Goal: Task Accomplishment & Management: Manage account settings

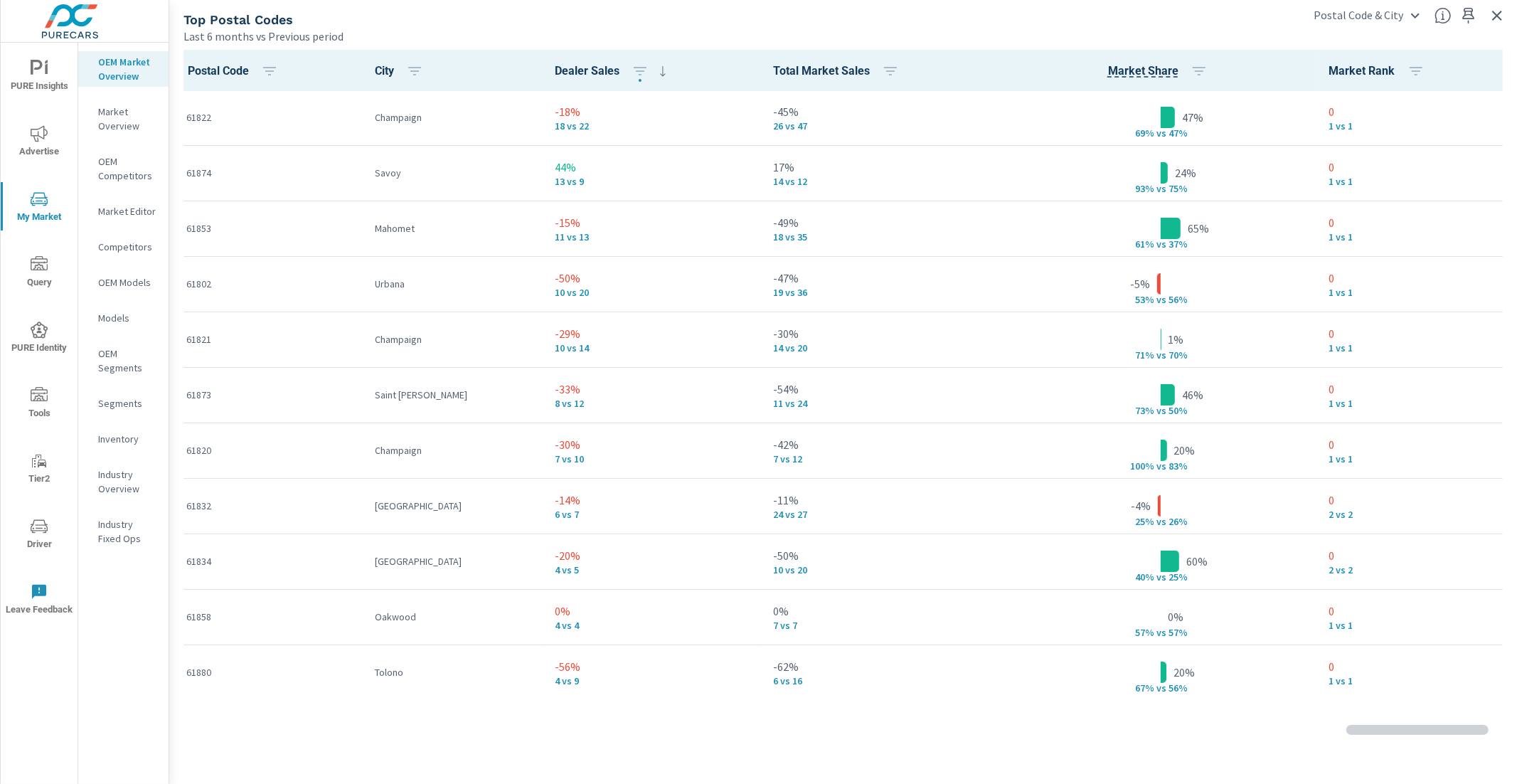
scroll to position [1, 0]
click at [1499, 18] on icon "button" at bounding box center [1497, 16] width 10 height 10
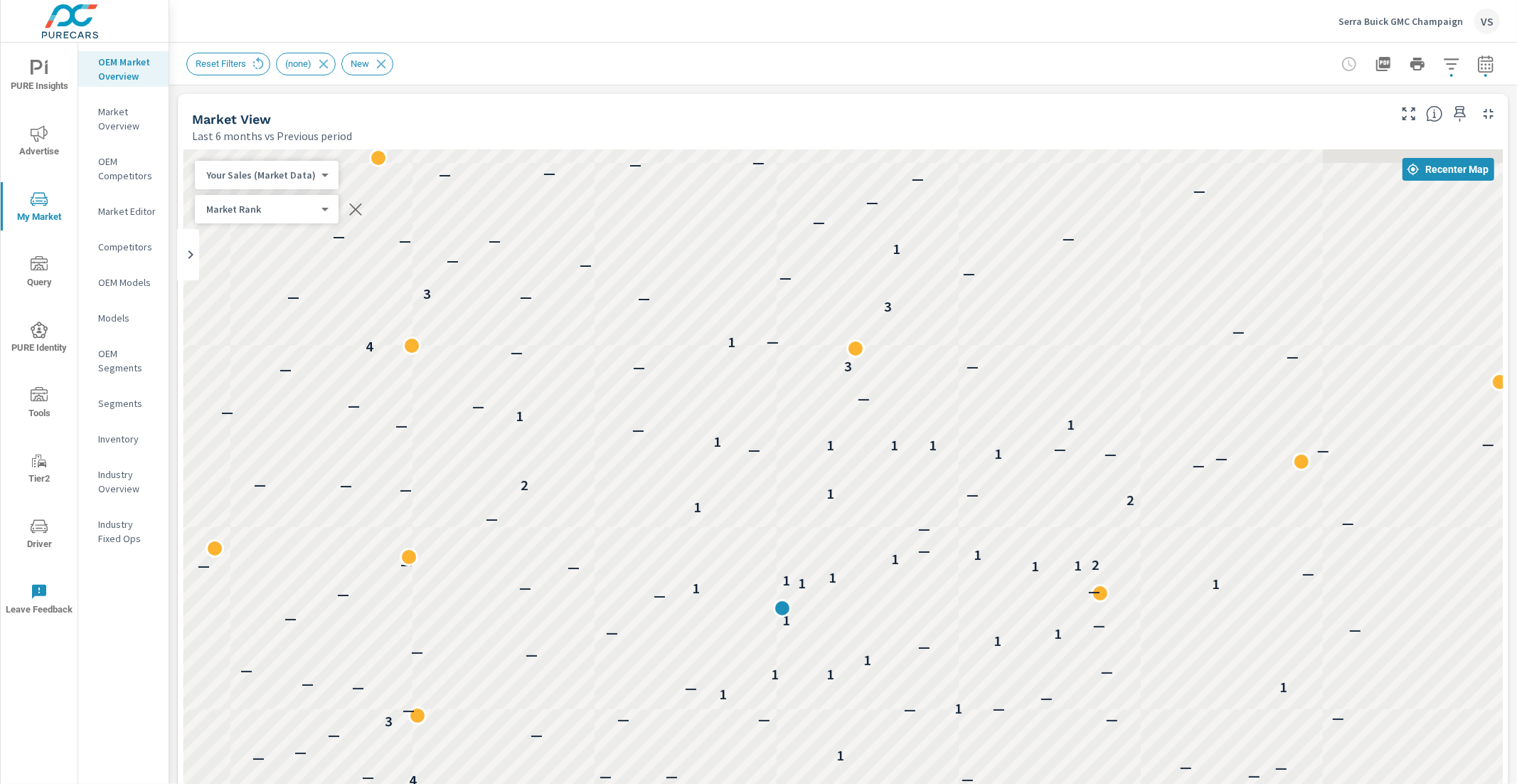
scroll to position [1, 0]
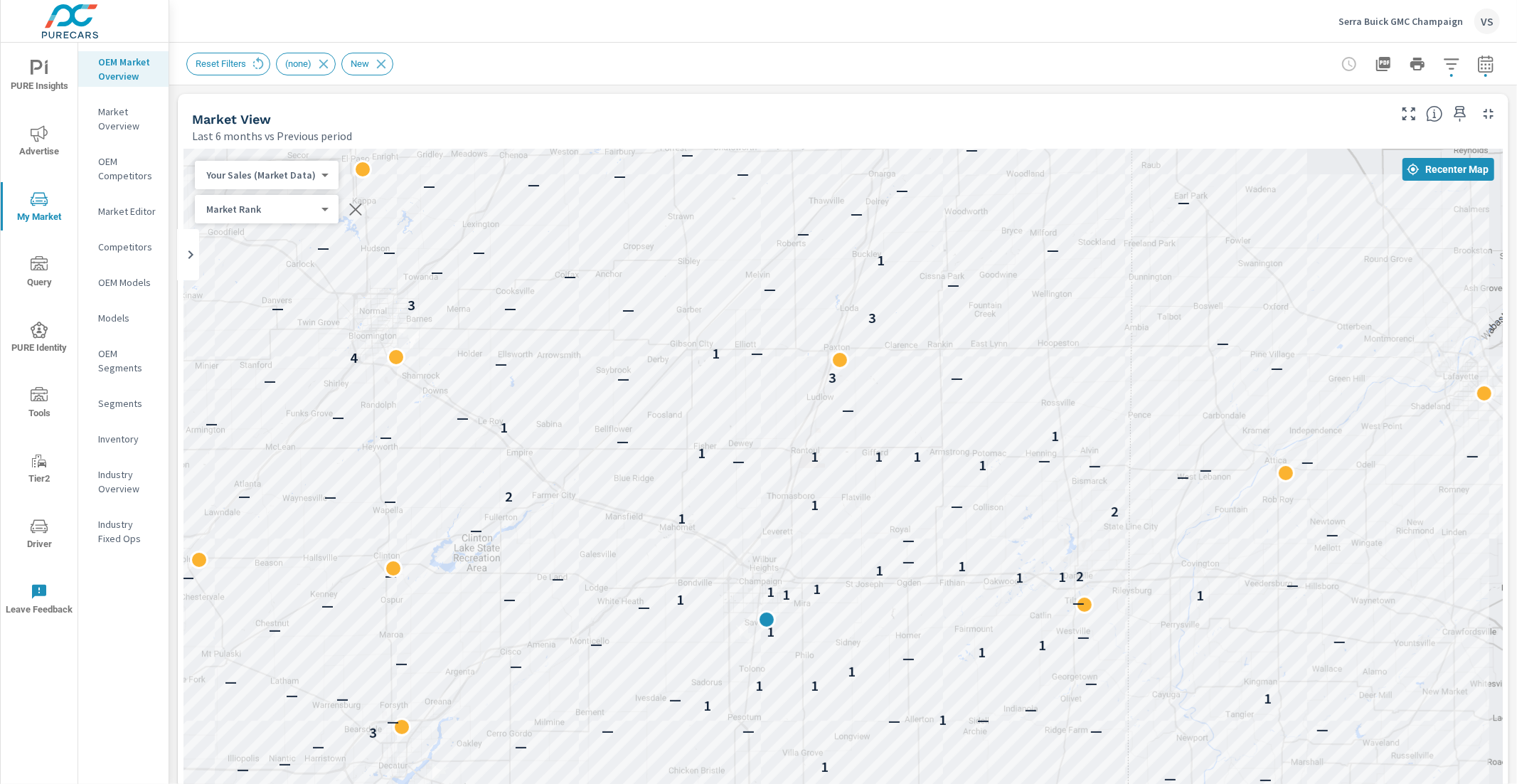
click at [1364, 15] on p "Serra Buick GMC Champaign" at bounding box center [1400, 21] width 124 height 12
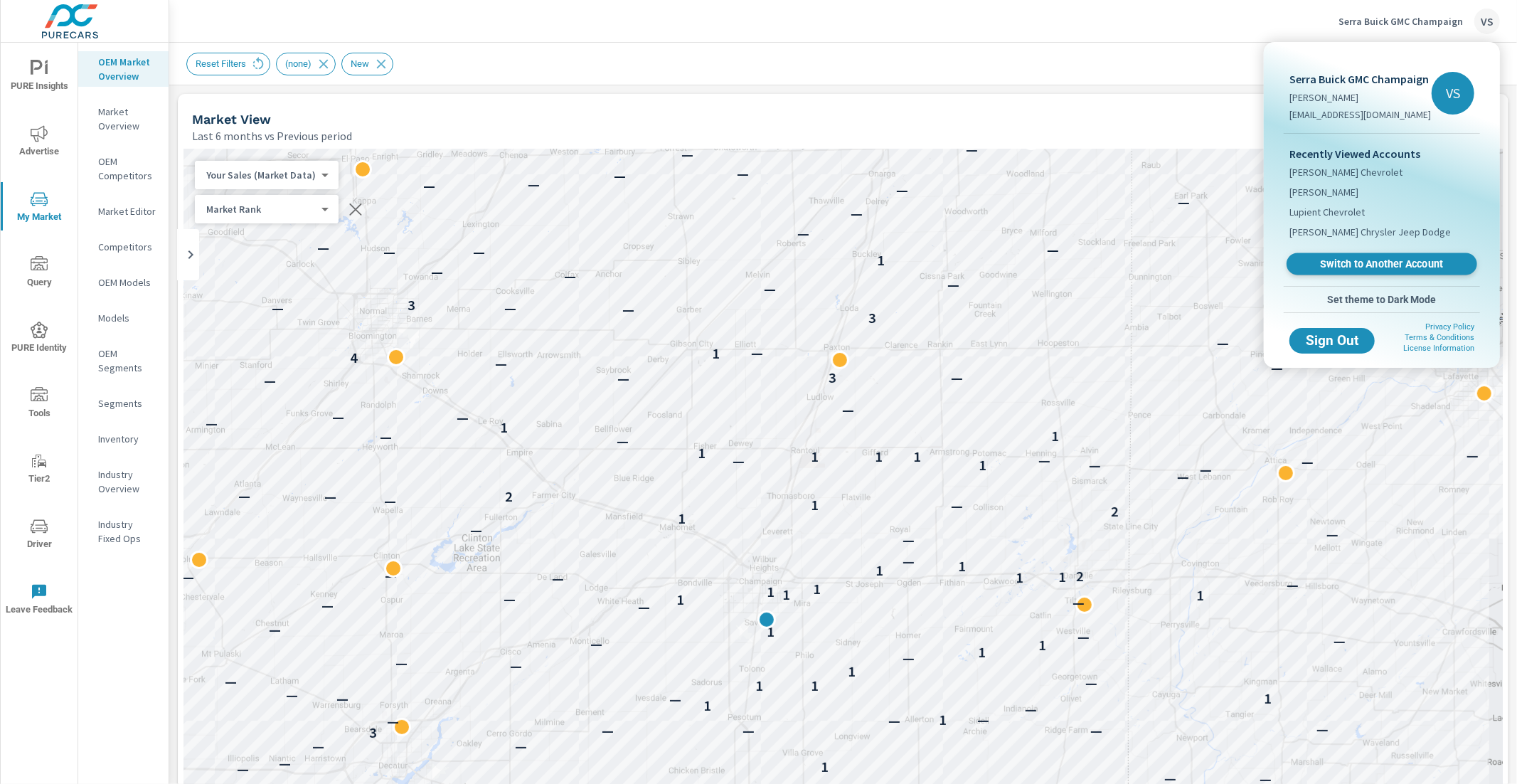
click at [1400, 263] on span "Switch to Another Account" at bounding box center [1382, 263] width 174 height 13
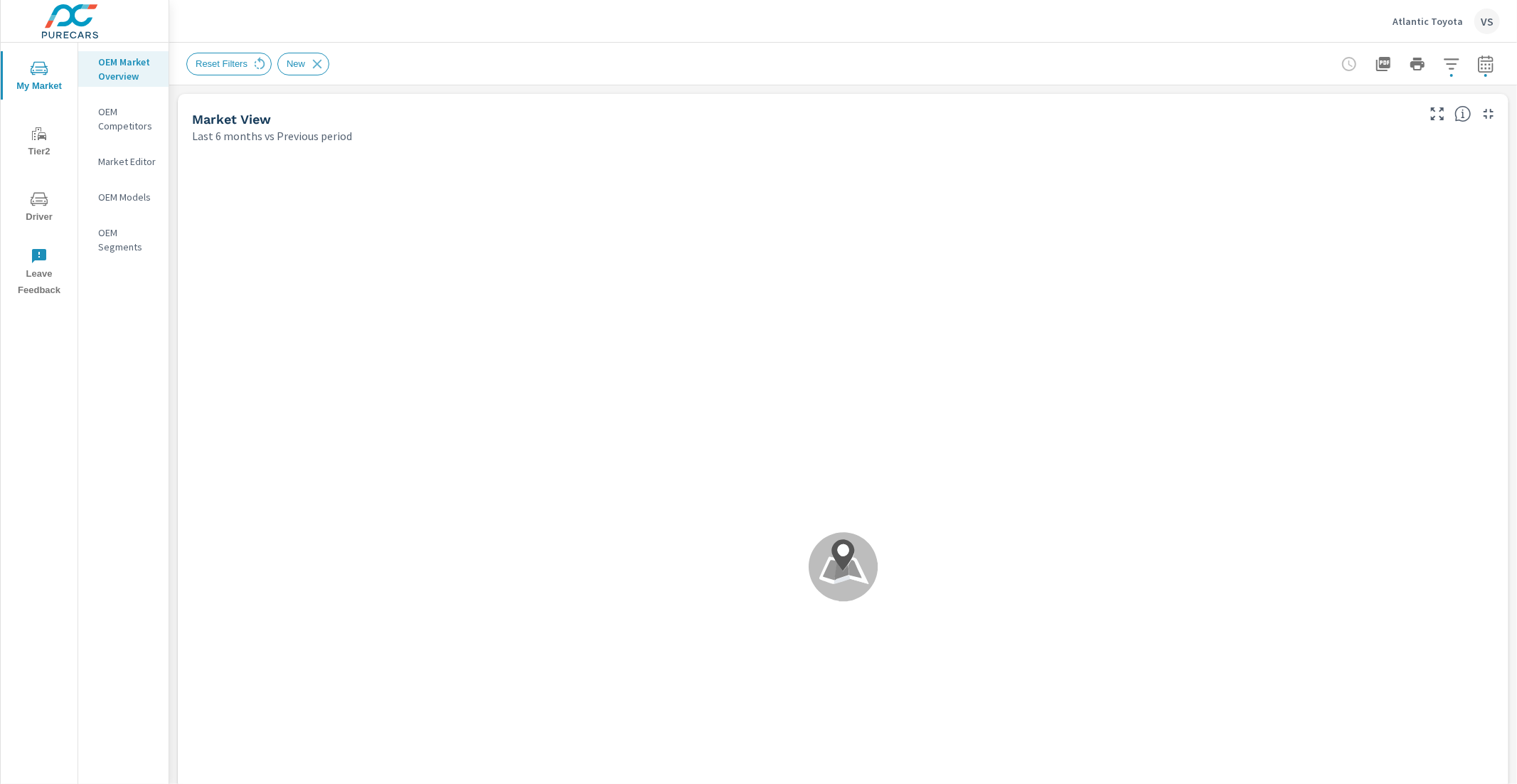
scroll to position [1, 0]
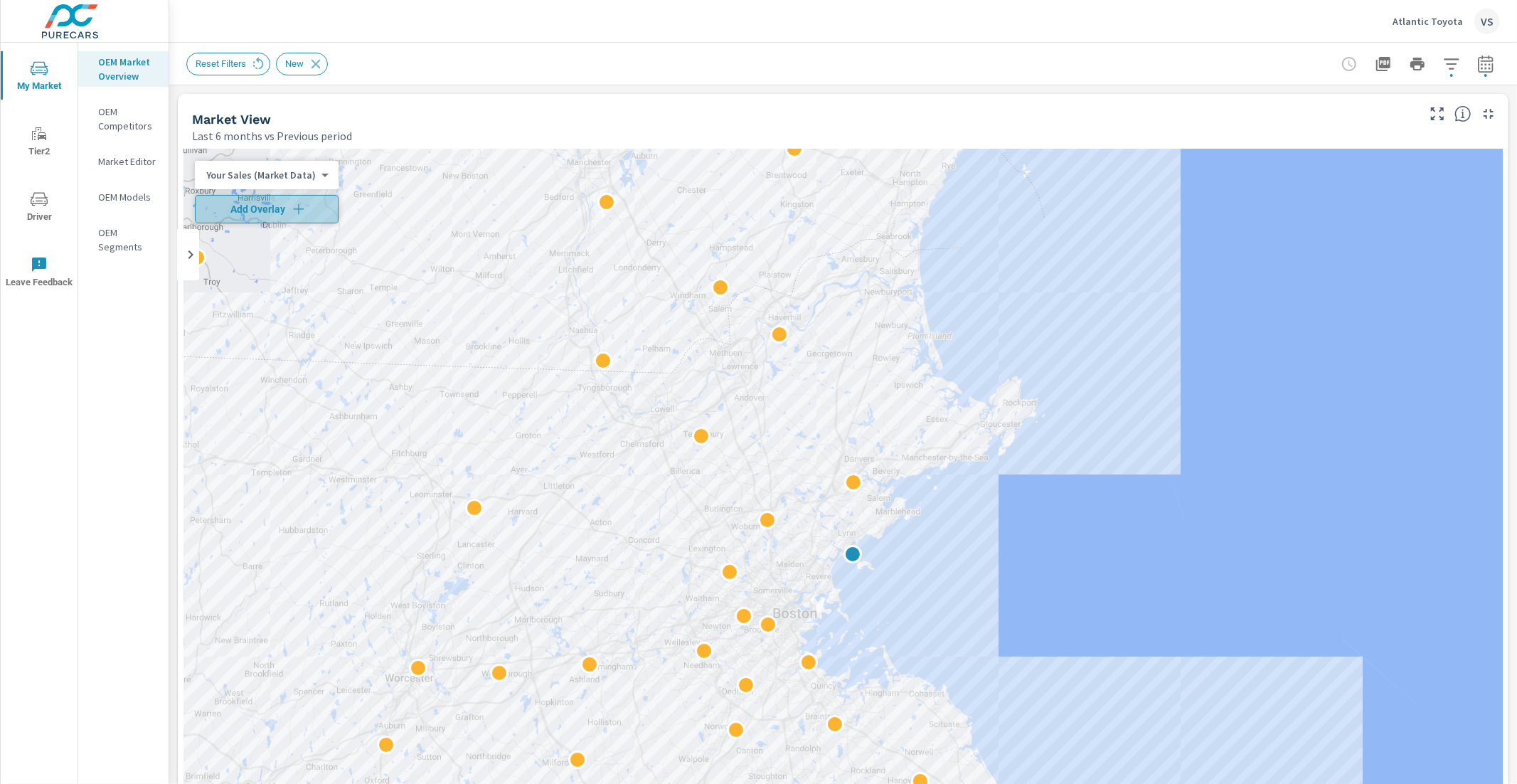
click at [288, 218] on button "Add Overlay" at bounding box center [267, 209] width 144 height 29
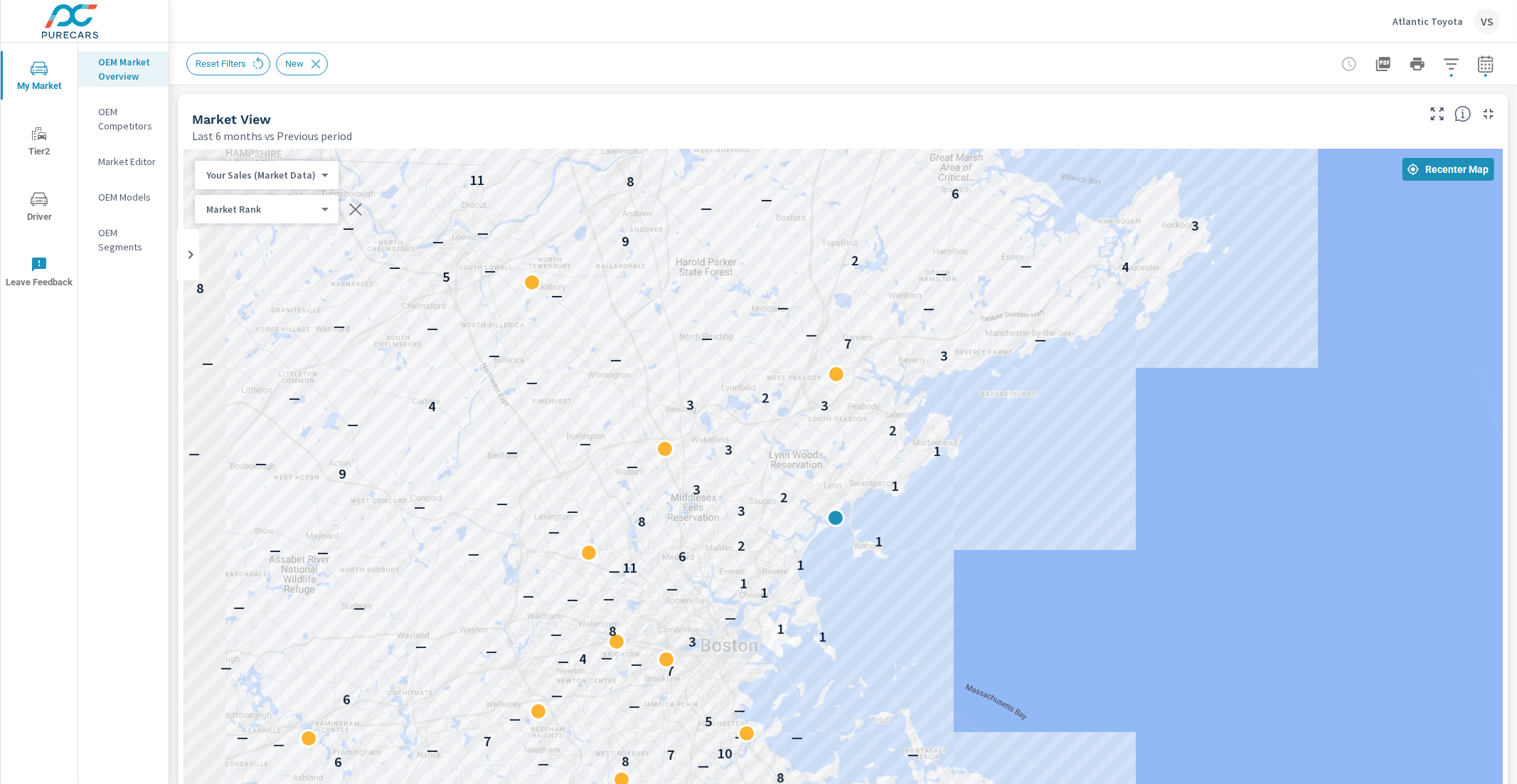
drag, startPoint x: 762, startPoint y: 591, endPoint x: 934, endPoint y: 487, distance: 201.0
click at [934, 487] on div "— — — — — — — — — — — — — — — — — — — — — — — — — — — — — — — — — — — — — 8 — —…" at bounding box center [843, 545] width 1320 height 791
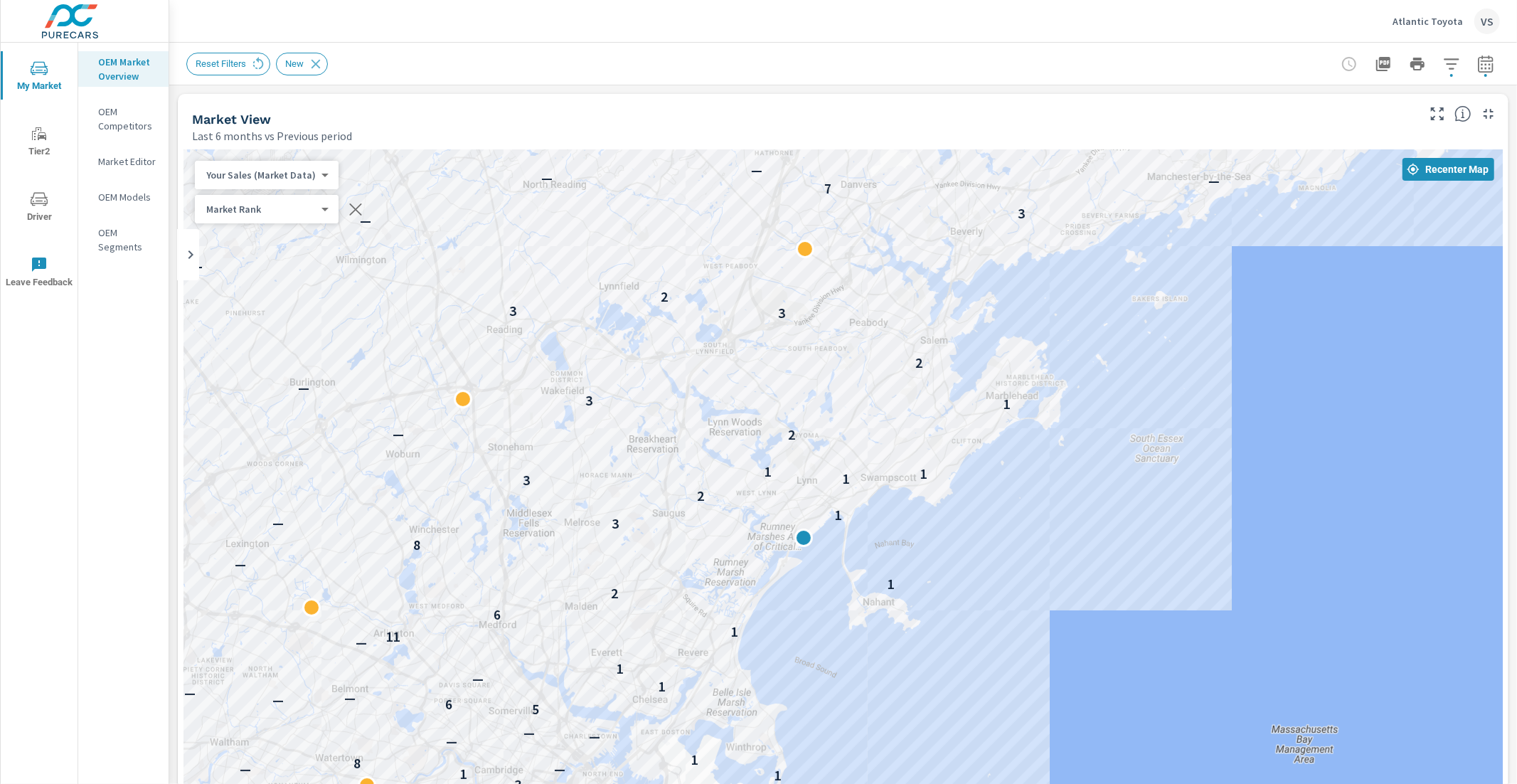
drag, startPoint x: 1083, startPoint y: 493, endPoint x: 1121, endPoint y: 477, distance: 41.2
click at [1121, 477] on div "— — — — 5 — — 5 — — — — — — — — — 12 — — — — — — — — — 4 — — — 11 — — 9 8 — — 6…" at bounding box center [843, 545] width 1320 height 791
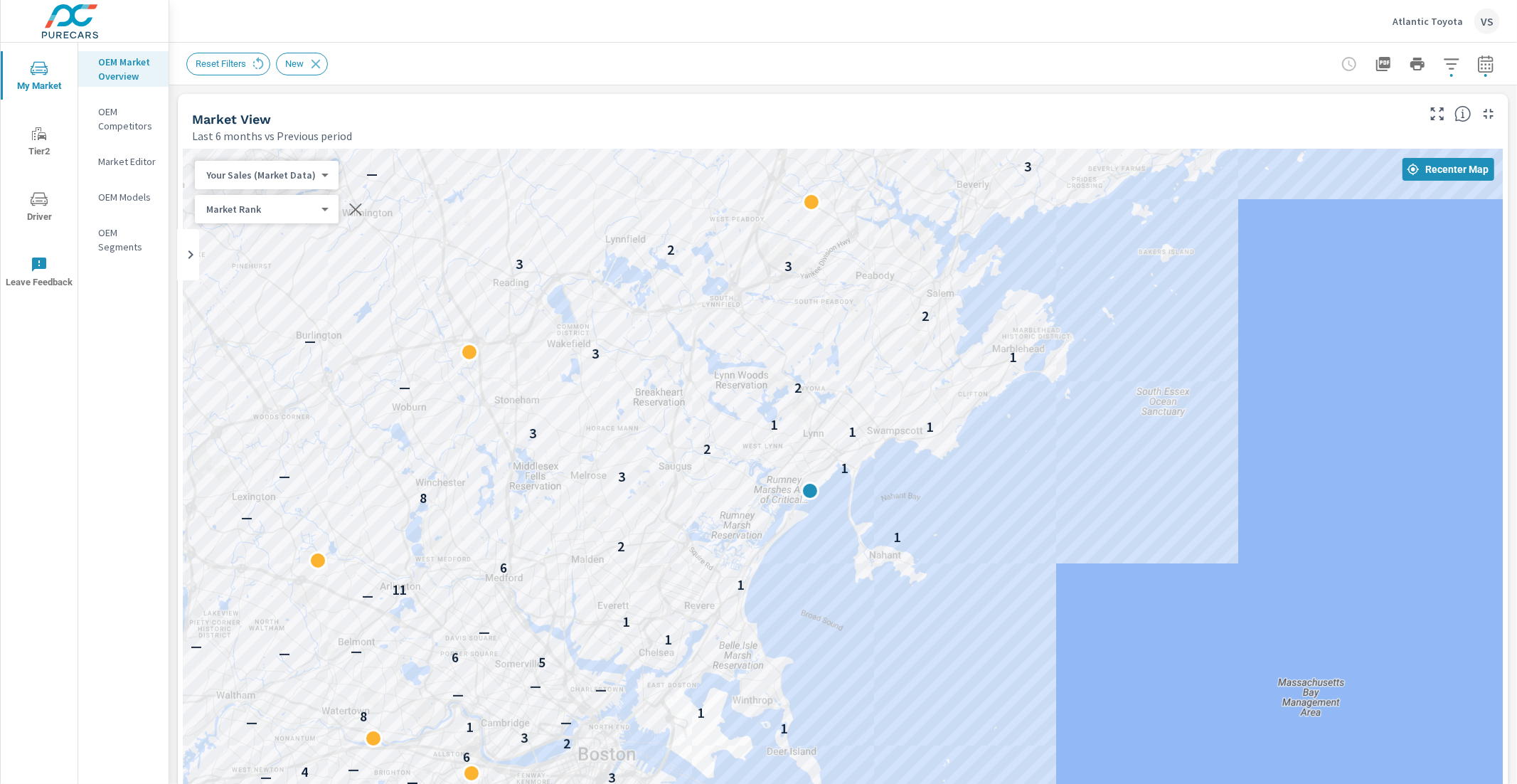
drag, startPoint x: 1094, startPoint y: 518, endPoint x: 1096, endPoint y: 476, distance: 42.0
click at [1097, 476] on div "— — — — — 5 — — 5 — — — — — — — — — 12 — — — — — — — — — 4 — — — 11 — — 9 — 8 —…" at bounding box center [843, 545] width 1320 height 791
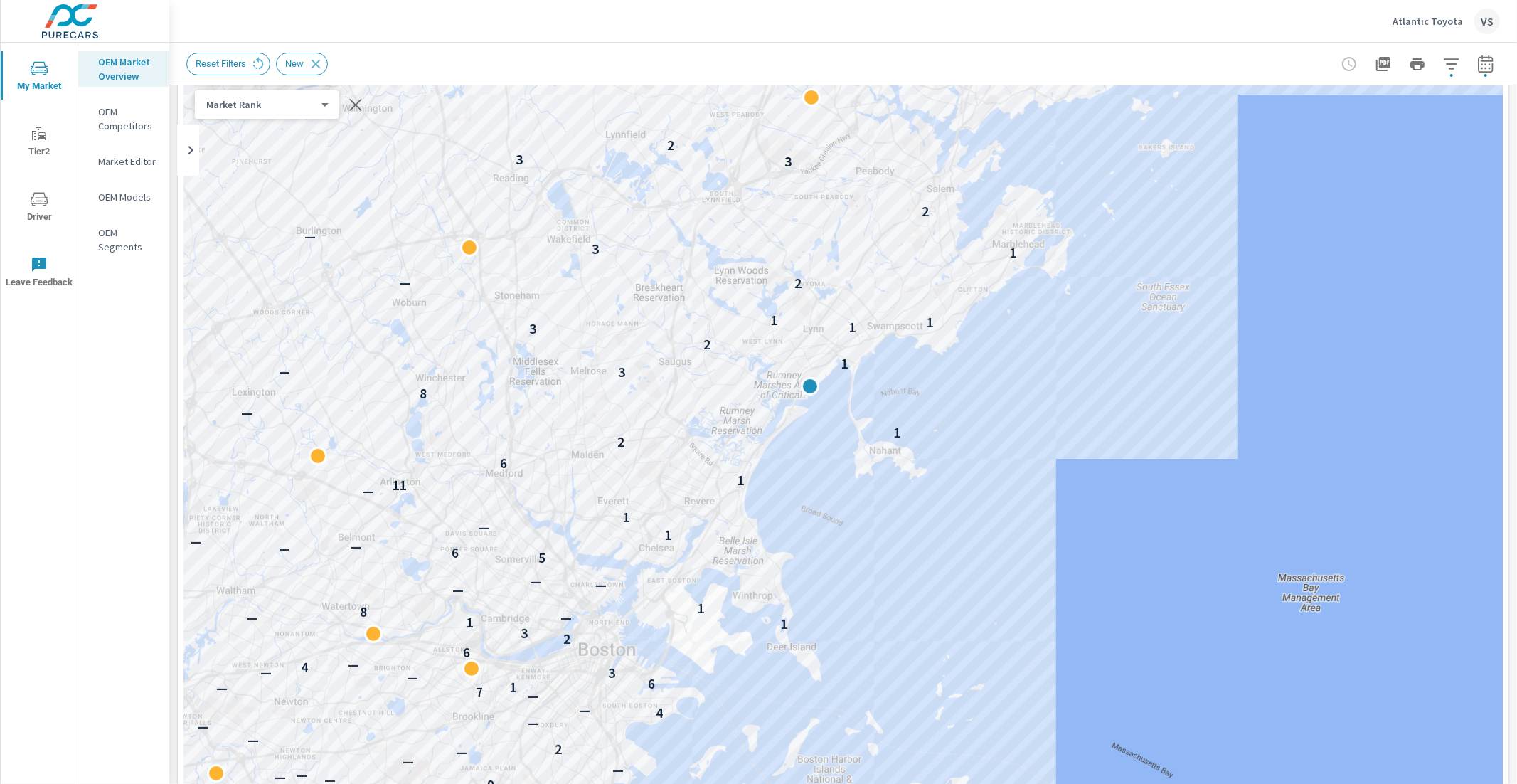
scroll to position [182, 0]
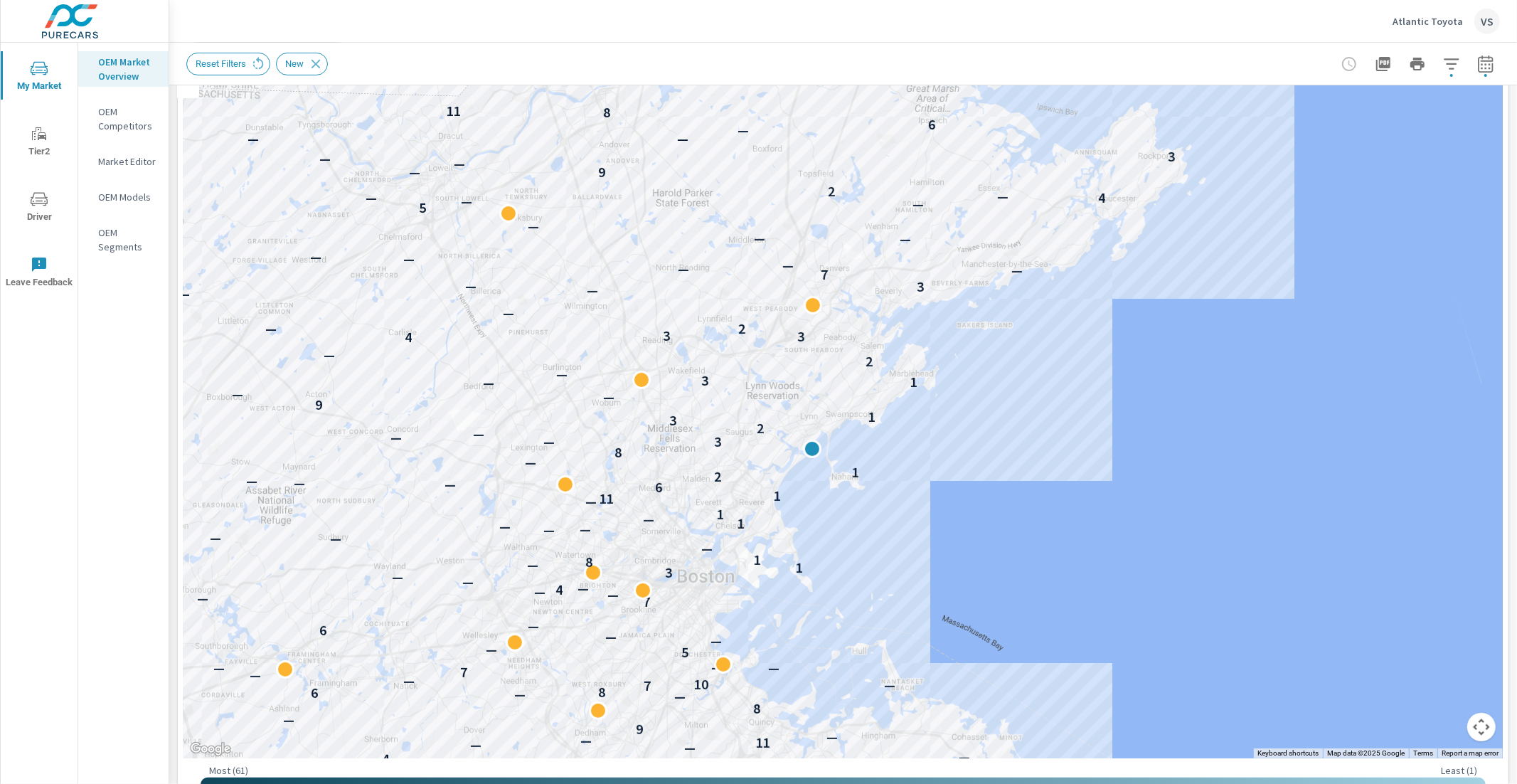
drag, startPoint x: 1200, startPoint y: 271, endPoint x: 1104, endPoint y: 388, distance: 151.3
click at [1104, 388] on div "6 — — — — — — — — — — — — — — — — — — — — — — — — — — — — — — — — — — — — — — —…" at bounding box center [843, 363] width 1320 height 791
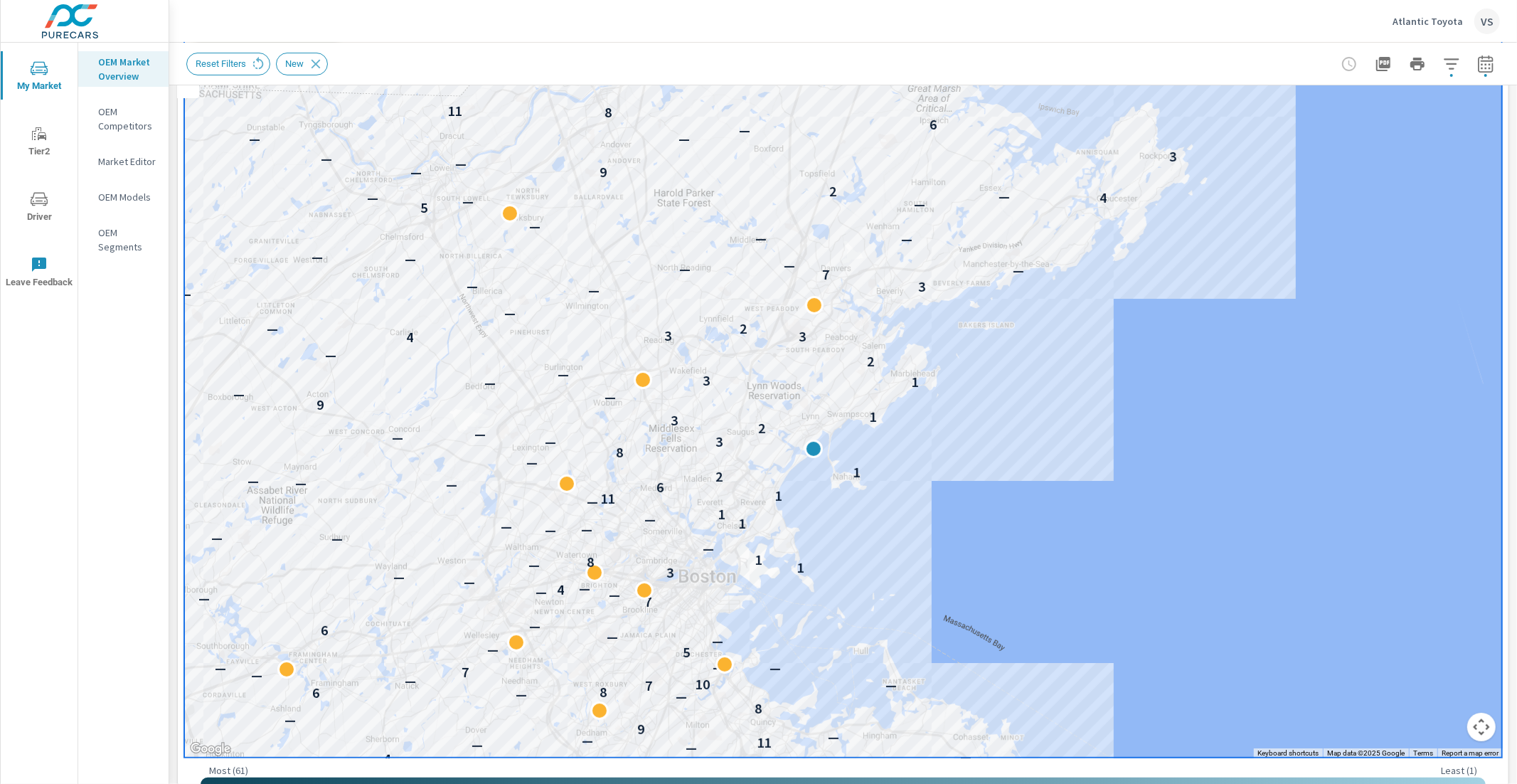
scroll to position [901, 0]
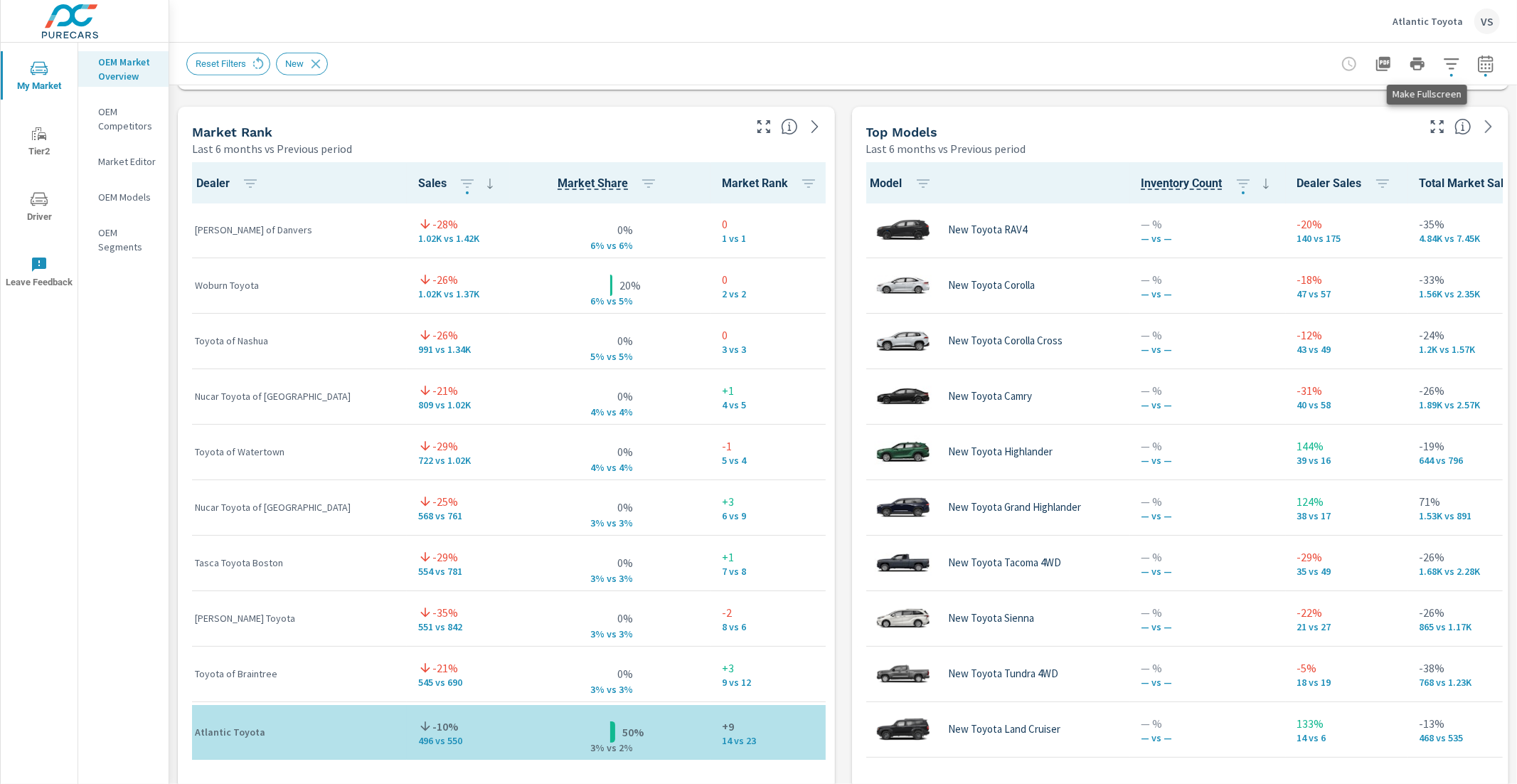
click at [1429, 124] on icon "button" at bounding box center [1438, 127] width 17 height 17
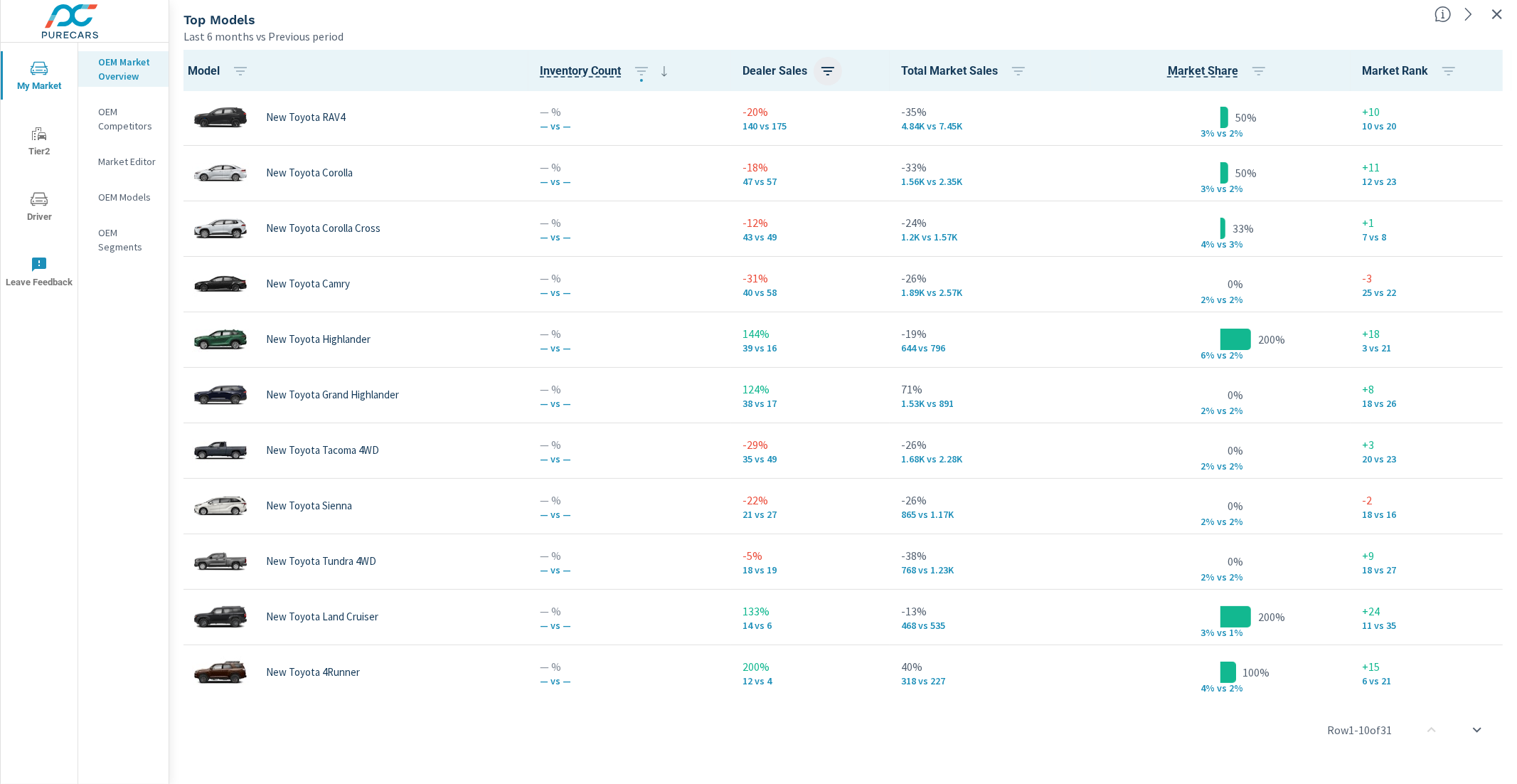
click at [825, 64] on icon "button" at bounding box center [828, 71] width 17 height 17
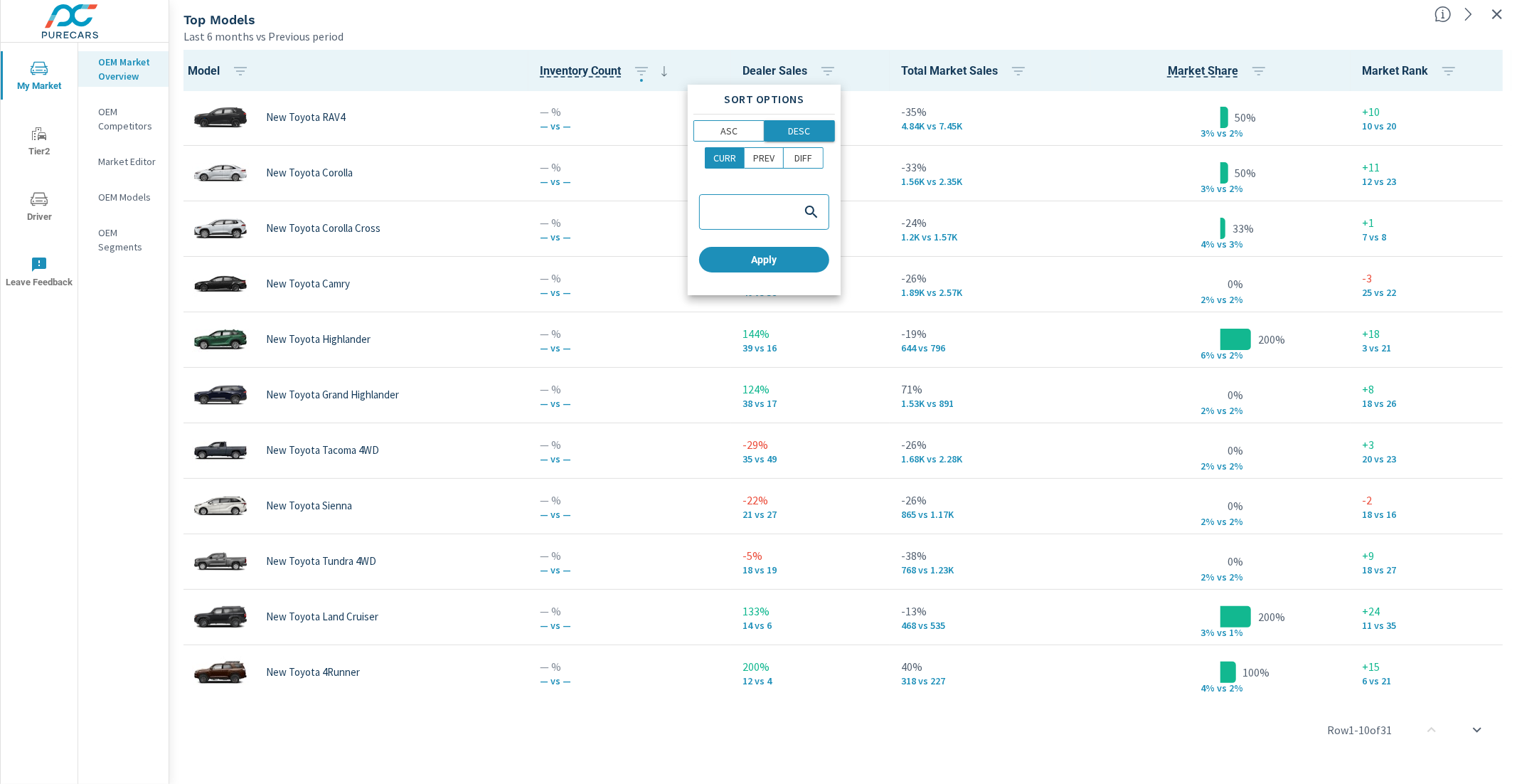
click at [813, 134] on span "DESC" at bounding box center [800, 131] width 62 height 14
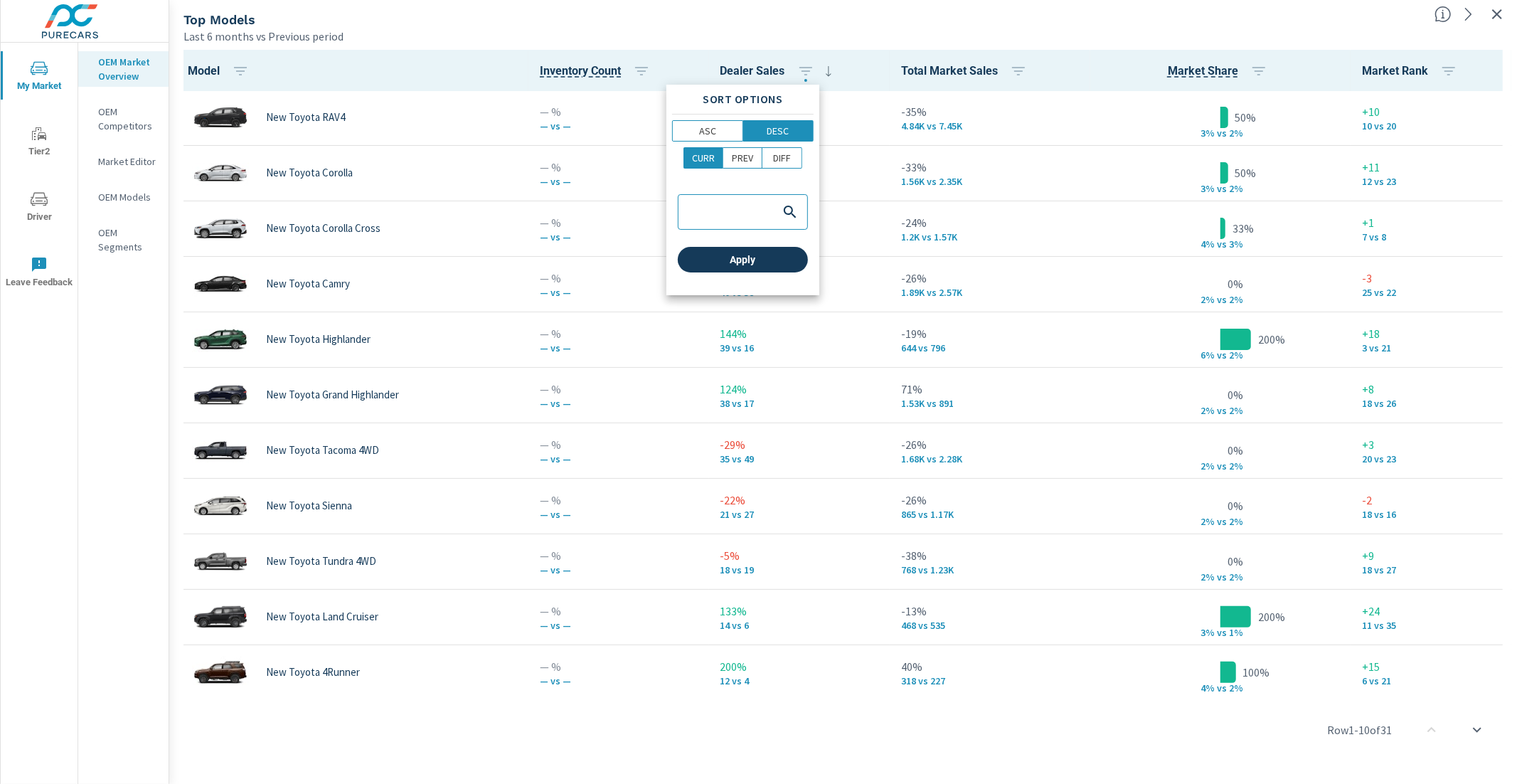
click at [763, 264] on span "Apply" at bounding box center [742, 260] width 119 height 12
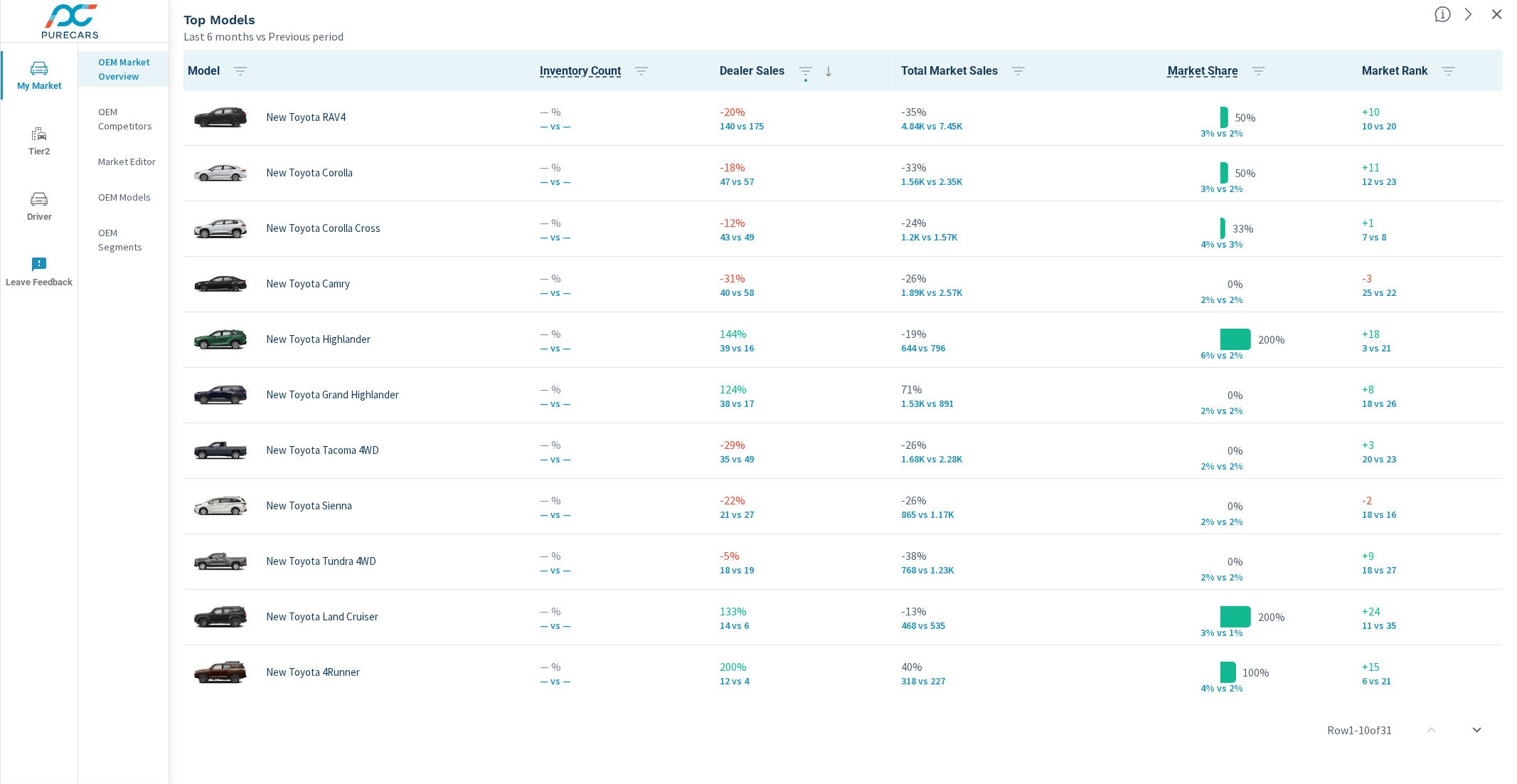
click at [584, 33] on div "Last 6 months vs Previous period" at bounding box center [803, 37] width 1240 height 17
